Goal: Information Seeking & Learning: Learn about a topic

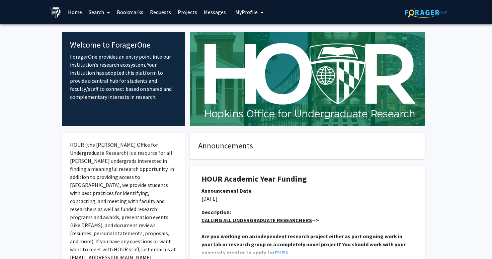
click at [99, 11] on link "Search" at bounding box center [99, 11] width 28 height 23
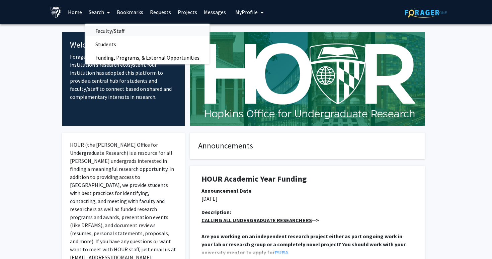
click at [99, 29] on span "Faculty/Staff" at bounding box center [109, 30] width 49 height 13
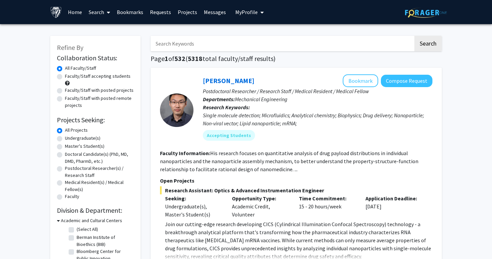
click at [84, 100] on label "Faculty/Staff with posted remote projects" at bounding box center [99, 102] width 69 height 14
click at [69, 99] on input "Faculty/Staff with posted remote projects" at bounding box center [67, 97] width 4 height 4
radio input "true"
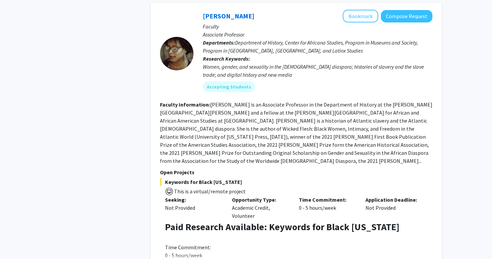
scroll to position [1509, 0]
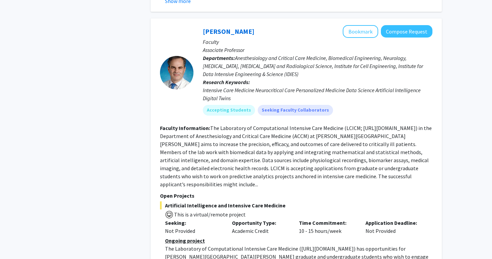
scroll to position [2284, 0]
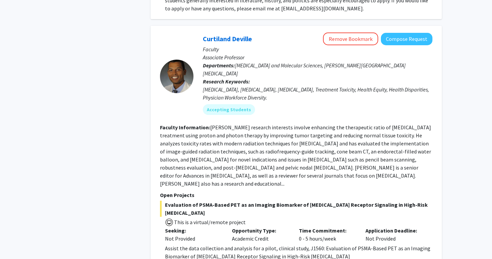
scroll to position [2883, 0]
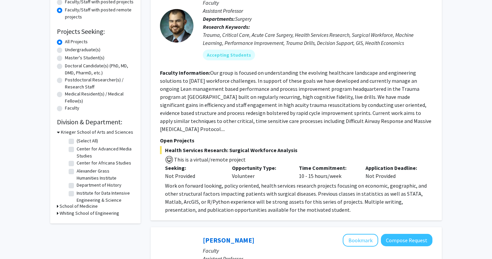
scroll to position [93, 0]
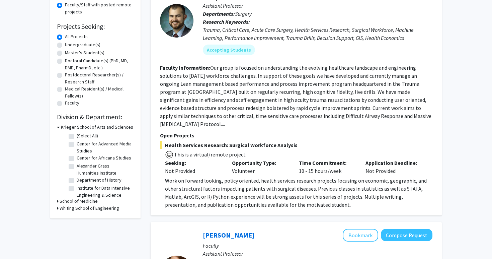
click at [68, 199] on h3 "School of Medicine" at bounding box center [79, 201] width 38 height 7
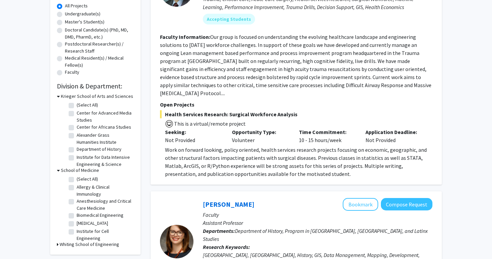
scroll to position [126, 0]
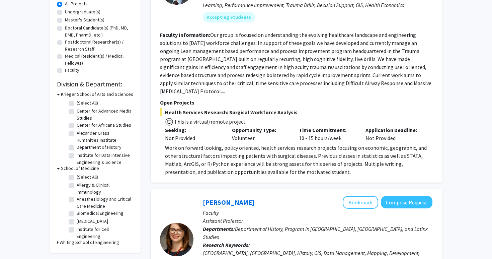
click at [61, 168] on h3 "School of Medicine" at bounding box center [80, 168] width 38 height 7
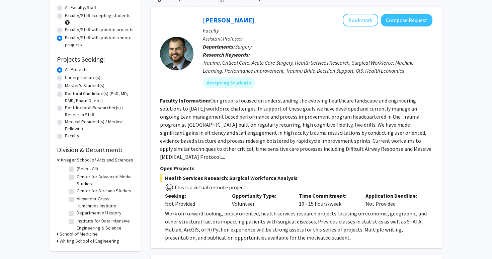
scroll to position [0, 0]
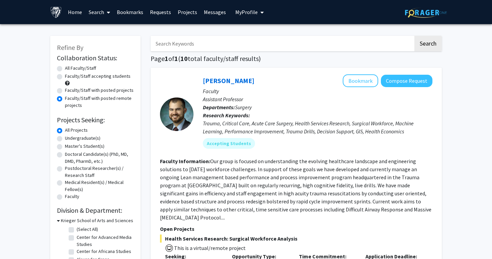
click at [65, 89] on label "Faculty/Staff with posted projects" at bounding box center [99, 90] width 69 height 7
click at [65, 89] on input "Faculty/Staff with posted projects" at bounding box center [67, 89] width 4 height 4
radio input "true"
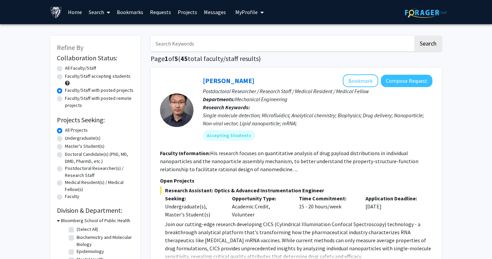
click at [212, 169] on fg-read-more "His research focuses on quantitative analysis of drug payload distributions in …" at bounding box center [289, 161] width 258 height 23
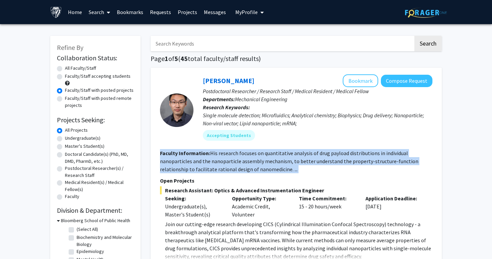
click at [214, 172] on fg-read-more "His research focuses on quantitative analysis of drug payload distributions in …" at bounding box center [289, 161] width 258 height 23
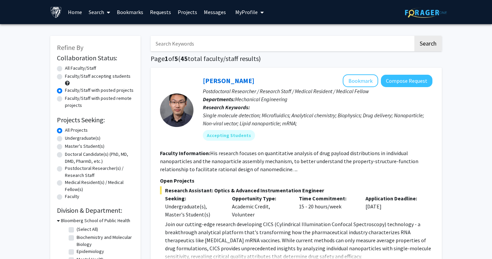
click at [218, 188] on span "Research Assistant: Optics & Advanced Instrumentation Engineer" at bounding box center [296, 190] width 273 height 8
click at [198, 190] on span "Research Assistant: Optics & Advanced Instrumentation Engineer" at bounding box center [296, 190] width 273 height 8
click at [236, 193] on span "Research Assistant: Optics & Advanced Instrumentation Engineer" at bounding box center [296, 190] width 273 height 8
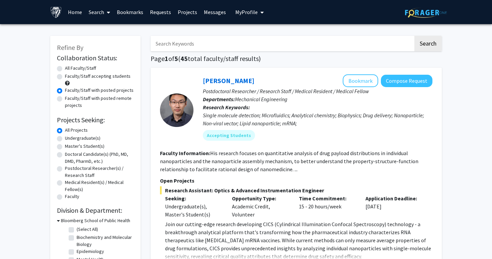
click at [236, 193] on span "Research Assistant: Optics & Advanced Instrumentation Engineer" at bounding box center [296, 190] width 273 height 8
click at [268, 195] on p "Opportunity Type:" at bounding box center [260, 198] width 57 height 8
click at [267, 191] on span "Research Assistant: Optics & Advanced Instrumentation Engineer" at bounding box center [296, 190] width 273 height 8
click at [246, 221] on p "Join our cutting-edge research developing CICS (Cylindrical Illumination Confoc…" at bounding box center [299, 240] width 268 height 40
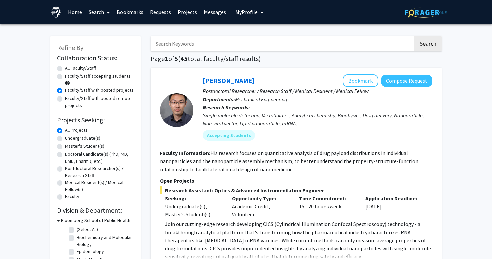
click at [246, 221] on p "Join our cutting-edge research developing CICS (Cylindrical Illumination Confoc…" at bounding box center [299, 240] width 268 height 40
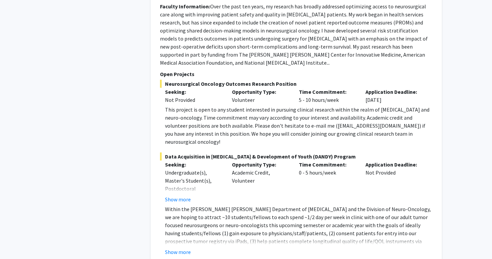
scroll to position [585, 0]
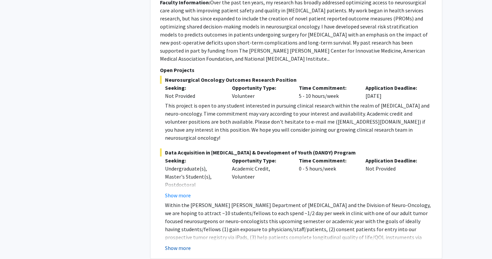
click at [173, 244] on button "Show more" at bounding box center [178, 248] width 26 height 8
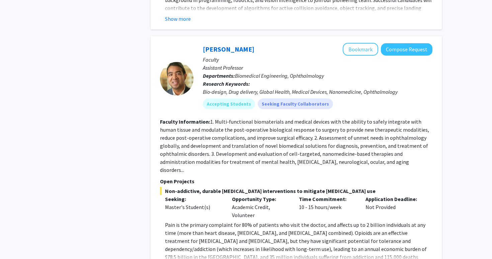
scroll to position [3218, 0]
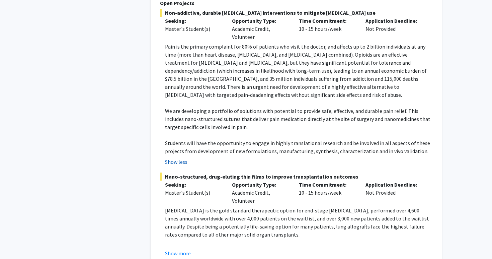
scroll to position [3406, 0]
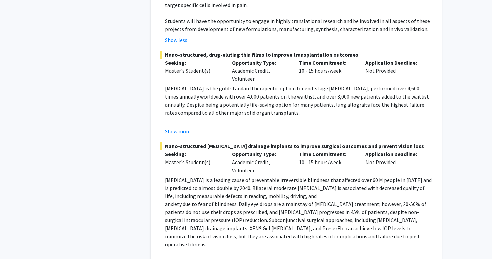
scroll to position [3518, 0]
